Goal: Information Seeking & Learning: Understand process/instructions

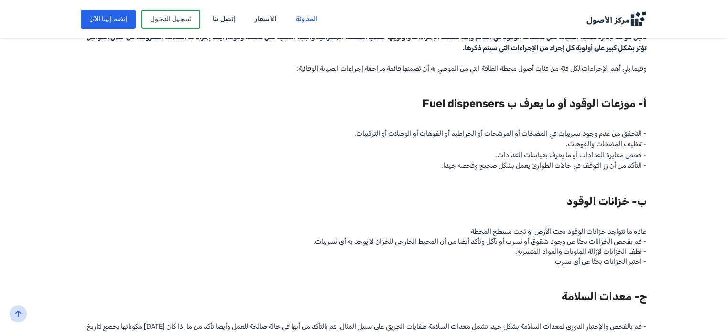
scroll to position [574, 0]
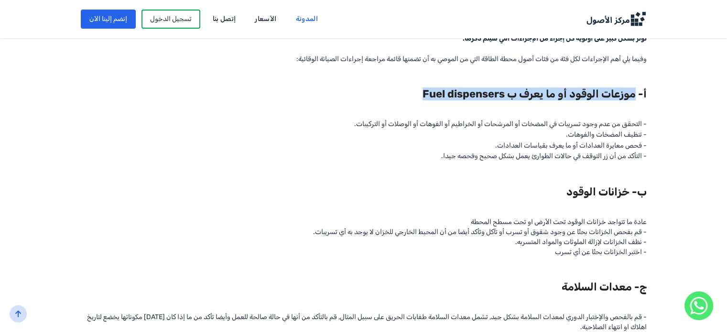
drag, startPoint x: 615, startPoint y: 108, endPoint x: 390, endPoint y: 100, distance: 224.8
click at [390, 100] on h2 "أ- موزعات الوقود أو ما يعرف ب Fuel dispensers" at bounding box center [364, 93] width 566 height 19
copy h2 "موزعات الوقود أو ما يعرف ب Fuel dispensers"
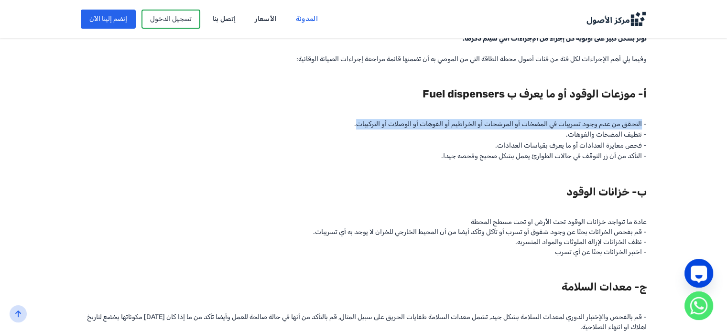
drag, startPoint x: 621, startPoint y: 135, endPoint x: 335, endPoint y: 139, distance: 286.8
click at [335, 139] on div "ماهي أهم الإجراءات التي يفضل اتباعها عند القيام بصيانة محطات الوقود والطاقة او …" at bounding box center [364, 238] width 566 height 1127
copy span "التحقق من عدم وجود تسريبات في المضخات أو المرشحات أو الخراطيم أو الفوهات أو الو…"
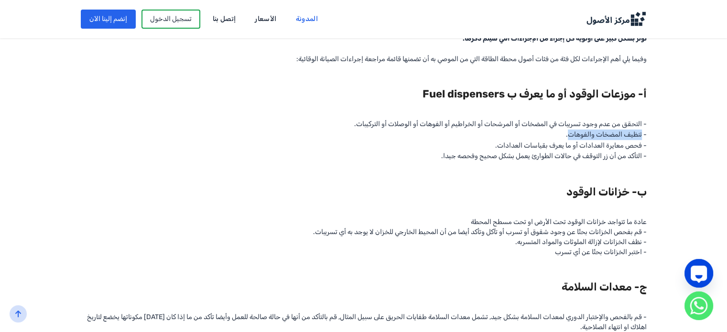
drag, startPoint x: 614, startPoint y: 144, endPoint x: 548, endPoint y: 144, distance: 65.5
click at [548, 144] on div "ماهي أهم الإجراءات التي يفضل اتباعها عند القيام بصيانة محطات الوقود والطاقة او …" at bounding box center [364, 238] width 566 height 1127
copy span "تنظيف المضخات والفوهات"
drag, startPoint x: 622, startPoint y: 156, endPoint x: 478, endPoint y: 161, distance: 144.0
click at [478, 161] on div "ماهي أهم الإجراءات التي يفضل اتباعها عند القيام بصيانة محطات الوقود والطاقة او …" at bounding box center [364, 238] width 566 height 1127
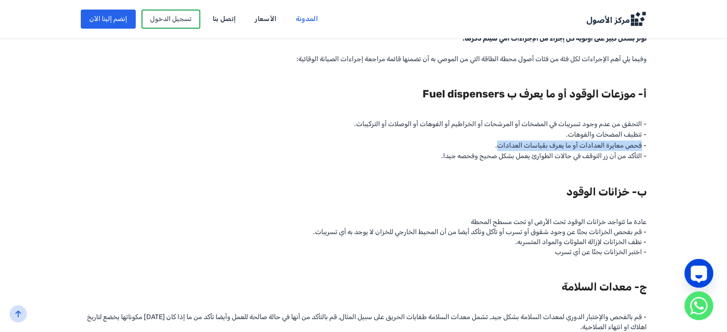
copy span "فحص معايرة العدادات أو ما يعرف بقياسات العدادات"
drag, startPoint x: 621, startPoint y: 164, endPoint x: 419, endPoint y: 168, distance: 202.7
click at [419, 168] on div "ماهي أهم الإجراءات التي يفضل اتباعها عند القيام بصيانة محطات الوقود والطاقة او …" at bounding box center [364, 238] width 566 height 1127
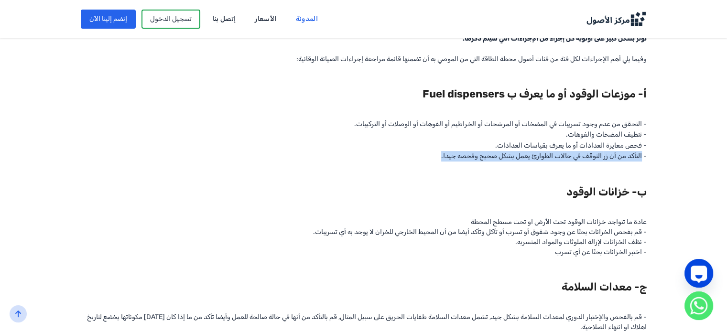
copy div "التأكد من أن زر التوقف في حالات الطوارئ يعمل بشكل صحيح وفحصه جيدا"
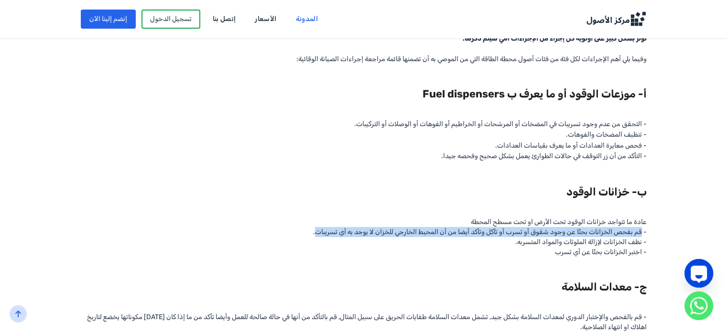
drag, startPoint x: 621, startPoint y: 244, endPoint x: 292, endPoint y: 242, distance: 329.4
click at [292, 242] on div "ماهي أهم الإجراءات التي يفضل اتباعها عند القيام بصيانة محطات الوقود والطاقة او …" at bounding box center [364, 238] width 566 height 1127
copy div "قم بفحص الخزانات بحثًا عن وجود شقوق أو تسرب أو تآكل وتأكد أيضا من أن المحيط الخ…"
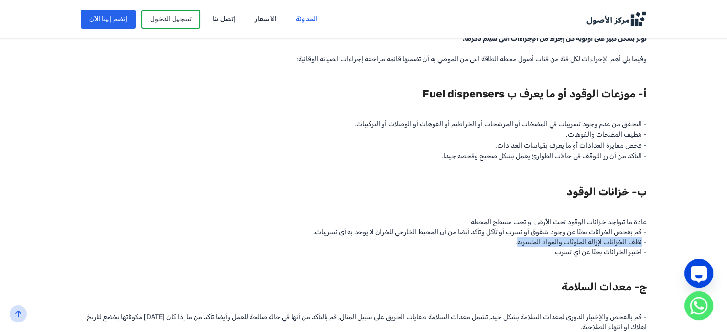
drag, startPoint x: 623, startPoint y: 254, endPoint x: 495, endPoint y: 253, distance: 127.6
click at [495, 253] on div "ماهي أهم الإجراءات التي يفضل اتباعها عند القيام بصيانة محطات الوقود والطاقة او …" at bounding box center [364, 238] width 566 height 1127
copy div "نظف الخزانات لإزالة الملوثات والمواد المتسربه"
drag, startPoint x: 620, startPoint y: 263, endPoint x: 530, endPoint y: 264, distance: 89.9
click at [530, 264] on div "ماهي أهم الإجراءات التي يفضل اتباعها عند القيام بصيانة محطات الوقود والطاقة او …" at bounding box center [364, 238] width 566 height 1127
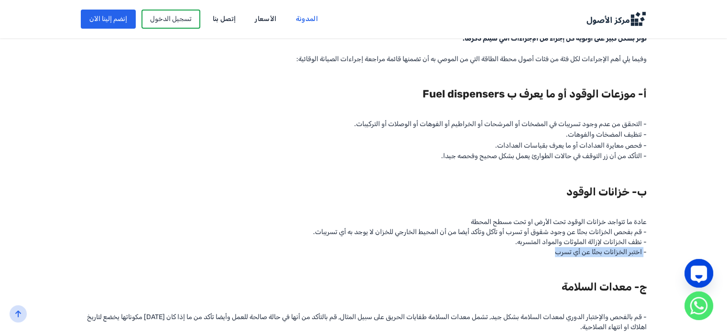
drag, startPoint x: 624, startPoint y: 263, endPoint x: 535, endPoint y: 263, distance: 88.9
click at [535, 263] on div "ماهي أهم الإجراءات التي يفضل اتباعها عند القيام بصيانة محطات الوقود والطاقة او …" at bounding box center [364, 238] width 566 height 1127
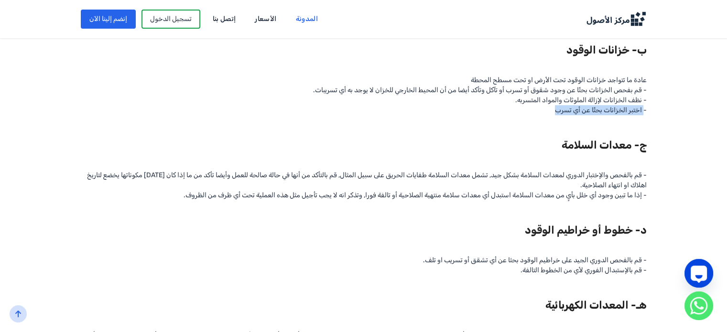
scroll to position [717, 0]
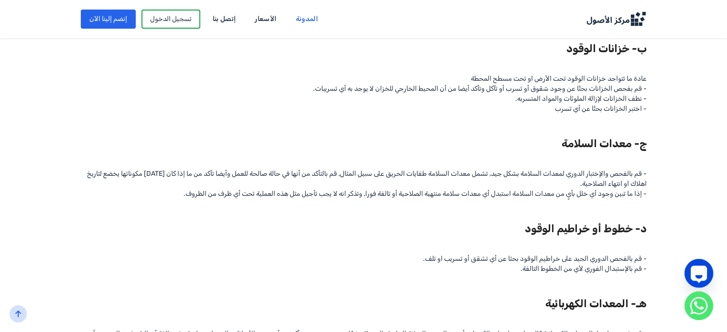
click at [457, 175] on div "ماهي أهم الإجراءات التي يفضل اتباعها عند القيام بصيانة محطات الوقود والطاقة او …" at bounding box center [364, 95] width 566 height 1127
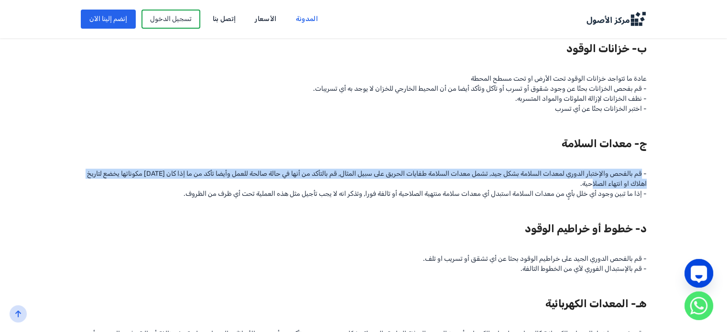
drag, startPoint x: 622, startPoint y: 185, endPoint x: 528, endPoint y: 195, distance: 94.2
click at [528, 195] on div "ماهي أهم الإجراءات التي يفضل اتباعها عند القيام بصيانة محطات الوقود والطاقة او …" at bounding box center [364, 95] width 566 height 1127
copy div "قم بالفحص والإختبار الدوري لمعدات السلامة بشكل جيد, تشمل معدات السلامة طفايات ا…"
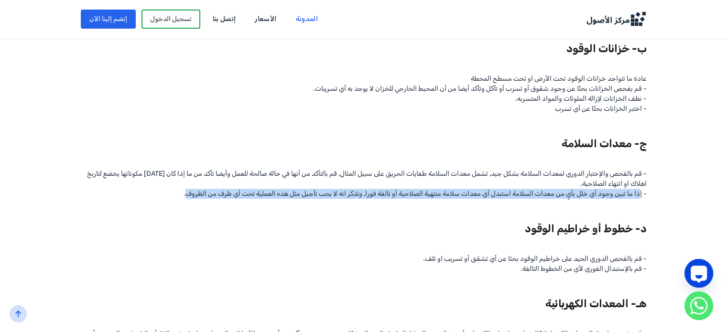
drag, startPoint x: 621, startPoint y: 206, endPoint x: 159, endPoint y: 202, distance: 461.8
click at [159, 202] on div "ماهي أهم الإجراءات التي يفضل اتباعها عند القيام بصيانة محطات الوقود والطاقة او …" at bounding box center [364, 95] width 566 height 1127
copy div "ذا ما تبين وجود أي خلل بأيٍ من معدات السلامة استبدل أي معدات سلامة منتهية الصلا…"
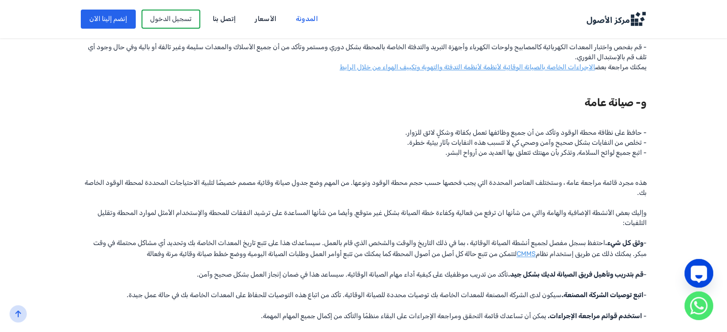
scroll to position [860, 0]
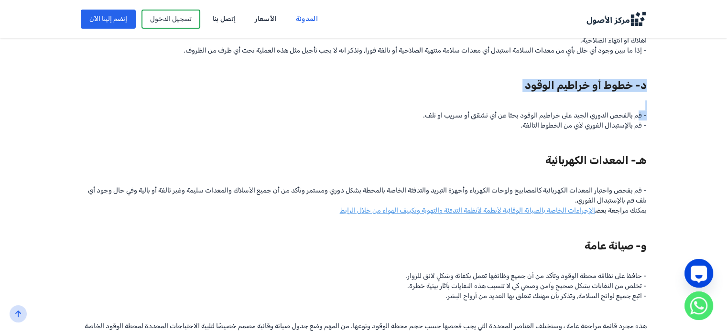
drag, startPoint x: 620, startPoint y: 126, endPoint x: 402, endPoint y: 120, distance: 219.0
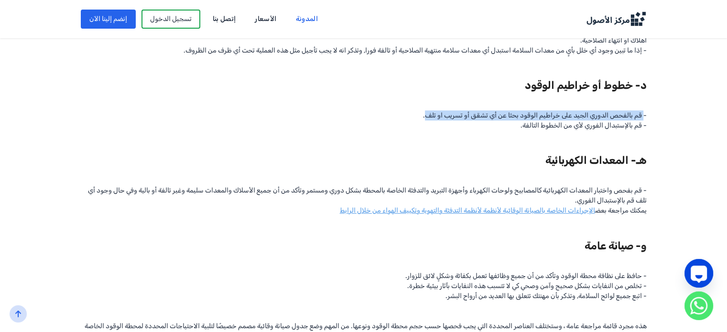
drag, startPoint x: 405, startPoint y: 125, endPoint x: 623, endPoint y: 125, distance: 218.0
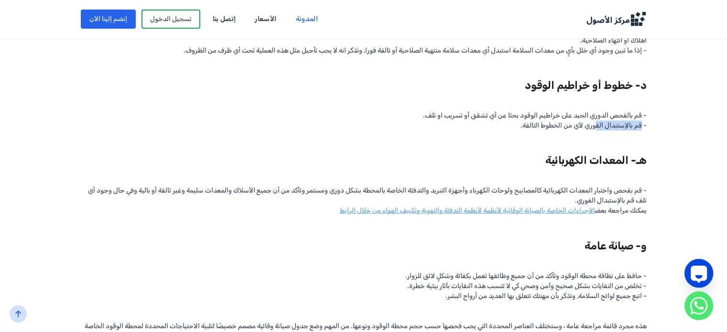
drag, startPoint x: 622, startPoint y: 137, endPoint x: 563, endPoint y: 137, distance: 59.3
drag, startPoint x: 490, startPoint y: 138, endPoint x: 504, endPoint y: 133, distance: 15.4
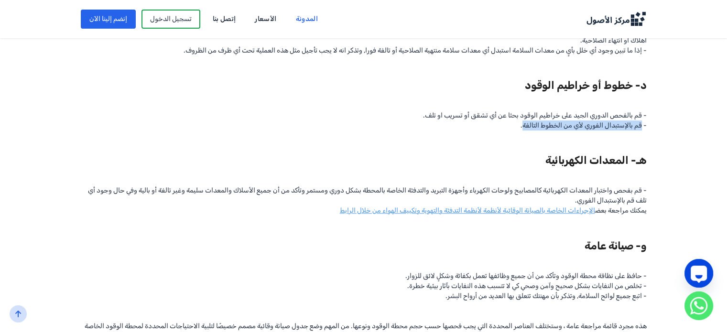
drag, startPoint x: 502, startPoint y: 134, endPoint x: 622, endPoint y: 133, distance: 120.0
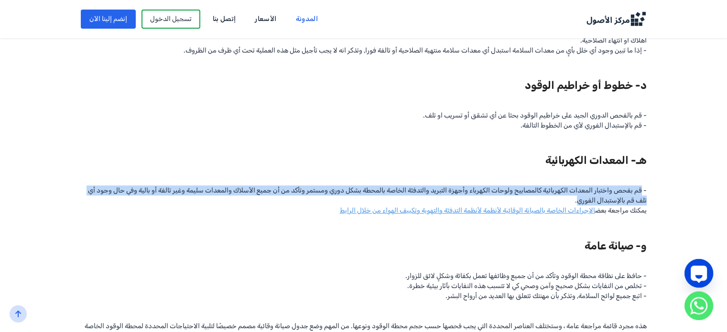
drag, startPoint x: 622, startPoint y: 201, endPoint x: 520, endPoint y: 214, distance: 103.2
